Goal: Find contact information: Find contact information

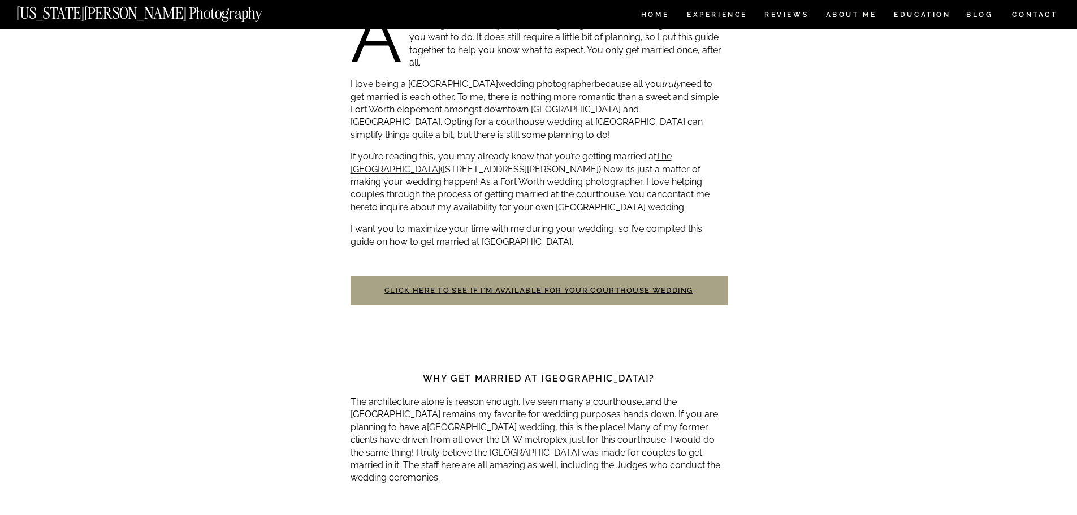
scroll to position [581, 0]
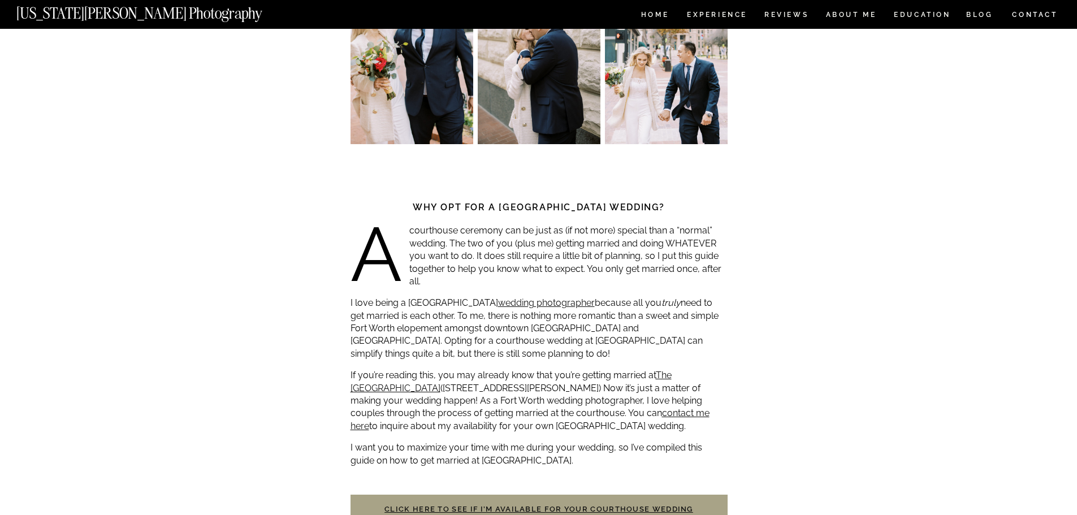
scroll to position [540, 0]
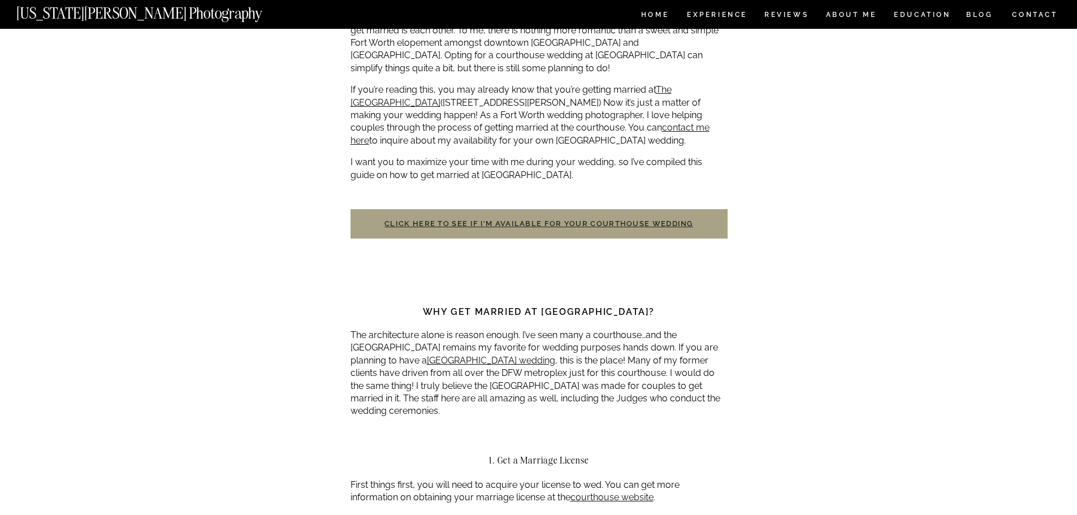
click at [583, 220] on link "Click here to see if I’m available for your courthouse wedding" at bounding box center [539, 223] width 309 height 8
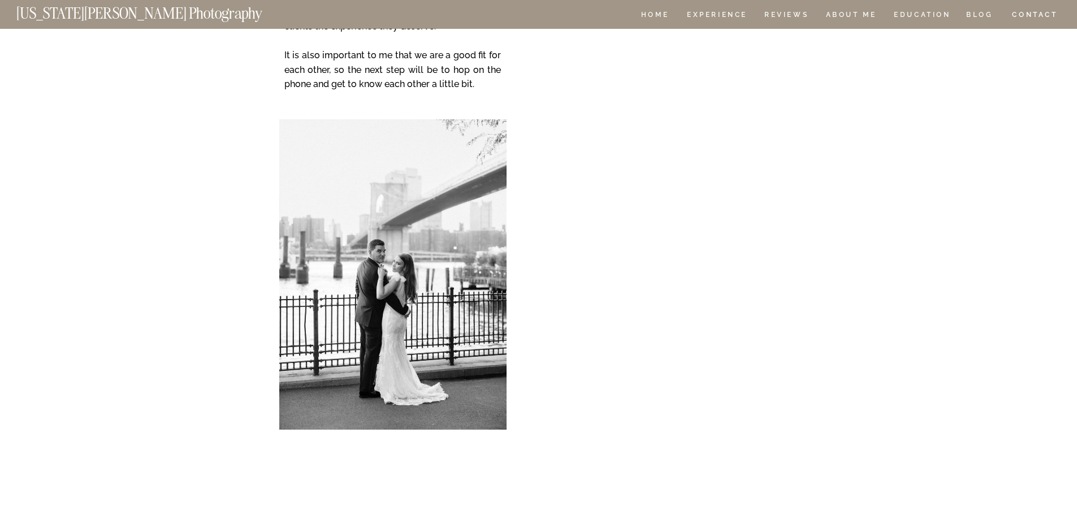
scroll to position [377, 0]
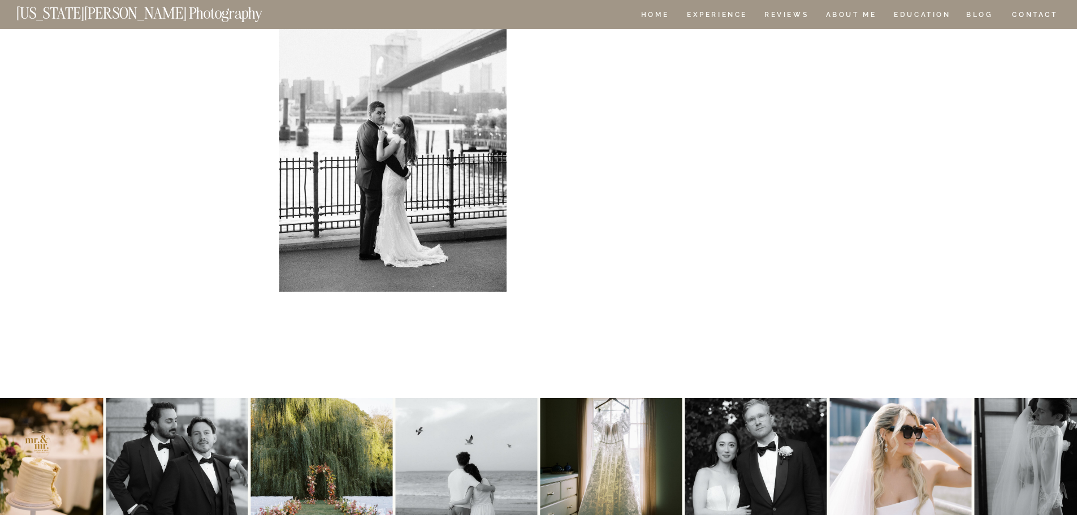
click at [886, 193] on div "CONTACT BLOG REVIEWS ABOUT ME Experience EDUCATION HOME [US_STATE][PERSON_NAME]…" at bounding box center [538, 181] width 1077 height 1116
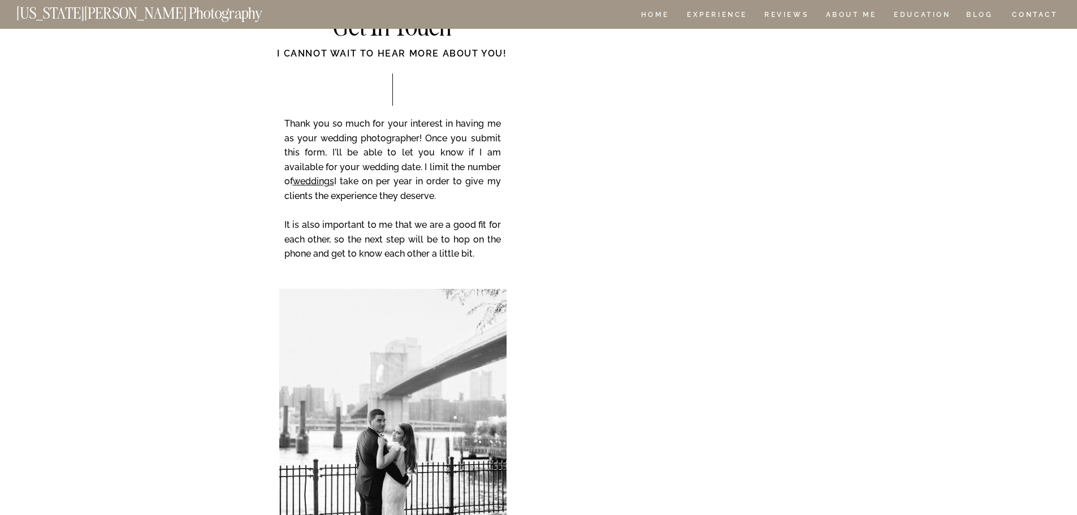
scroll to position [0, 0]
